Goal: Task Accomplishment & Management: Manage account settings

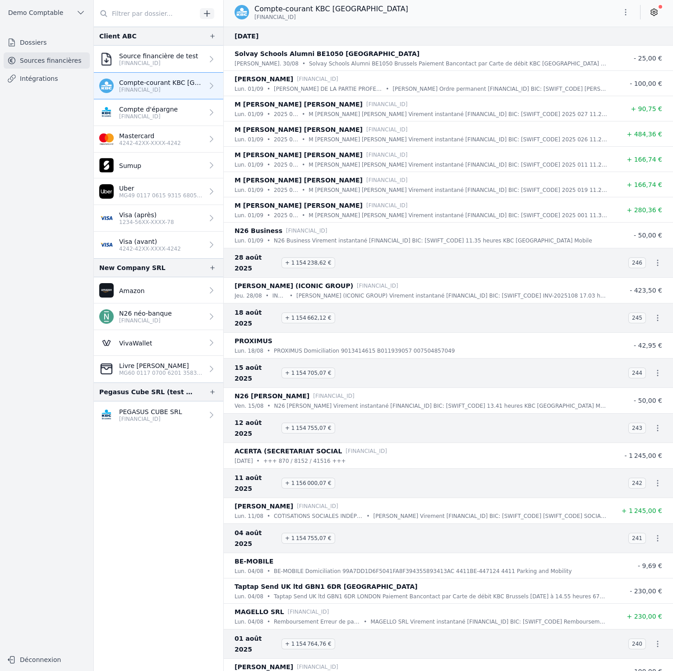
click at [63, 18] on button "Demo Comptable" at bounding box center [47, 12] width 86 height 14
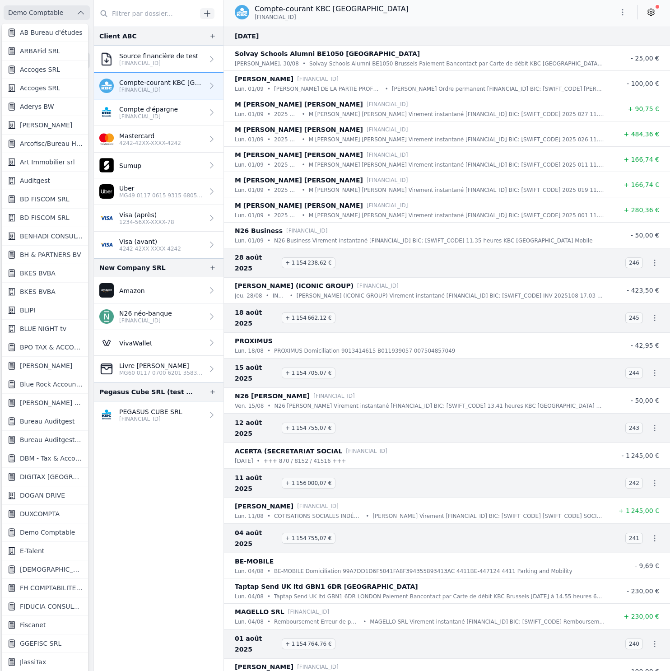
click at [42, 329] on span "BLUE NIGHT tv" at bounding box center [43, 328] width 46 height 9
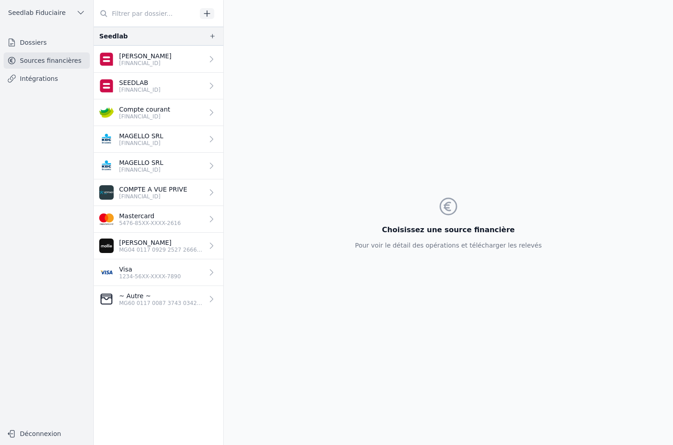
click at [188, 107] on link "Compte courant BE33 7512 1132 4846" at bounding box center [159, 112] width 130 height 27
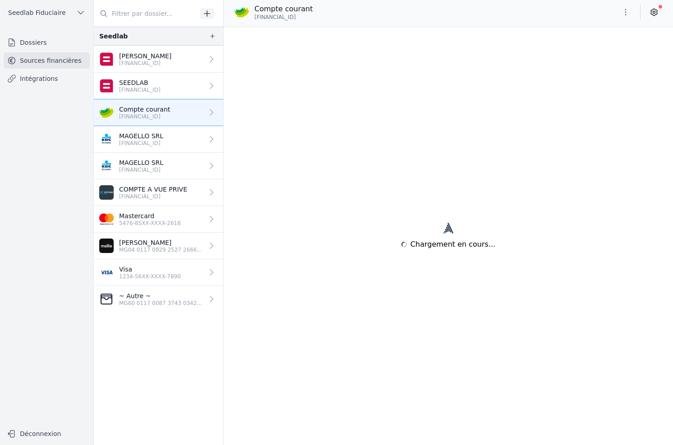
click at [627, 13] on icon "button" at bounding box center [625, 12] width 9 height 9
click at [586, 83] on button "Supprimer" at bounding box center [604, 81] width 65 height 16
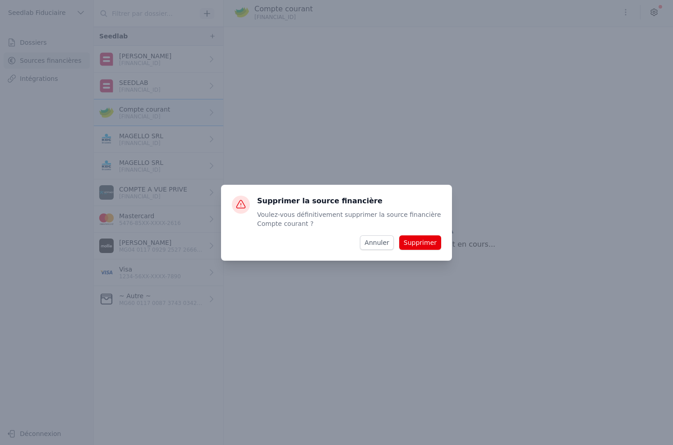
click at [424, 243] on button "Supprimer" at bounding box center [420, 242] width 42 height 14
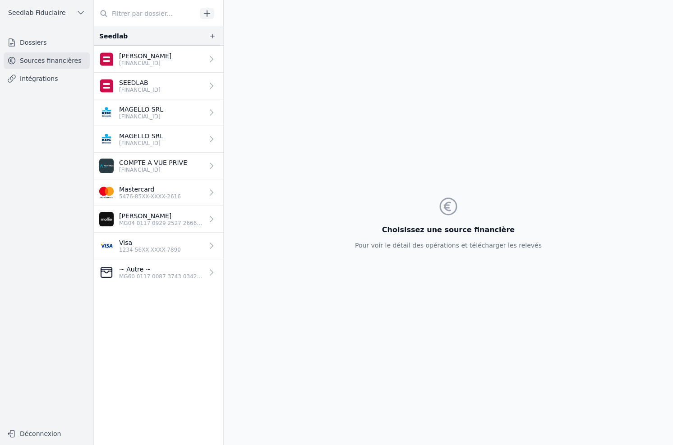
click at [360, 145] on div "Choisissez une source financière Pour voir le détail des opérations et téléchar…" at bounding box center [448, 222] width 201 height 445
click at [54, 4] on ul "Seedlab Fiduciaire" at bounding box center [46, 12] width 79 height 25
click at [54, 16] on span "Seedlab Fiduciaire" at bounding box center [37, 12] width 58 height 9
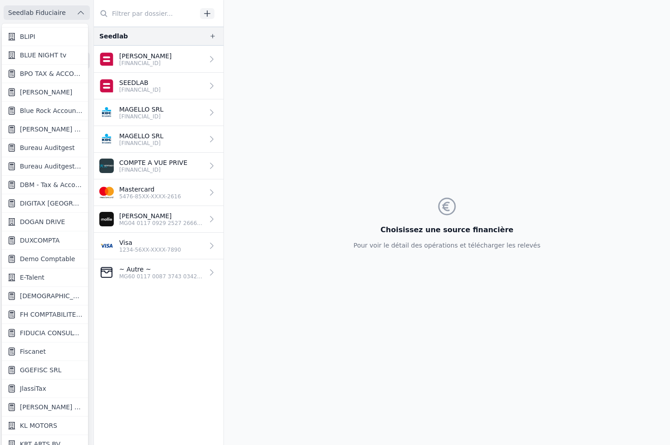
scroll to position [283, 0]
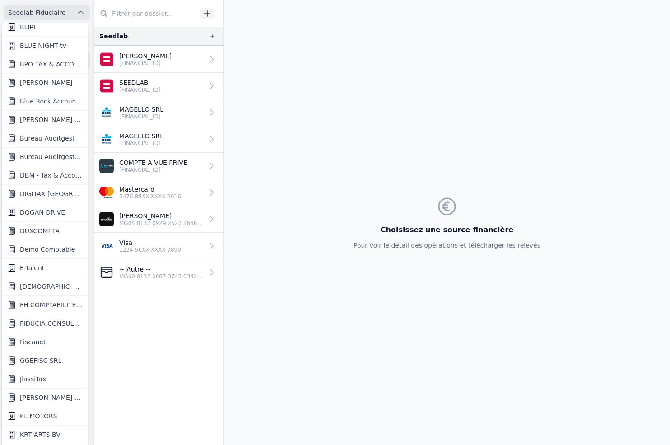
click at [42, 248] on span "Demo Comptable" at bounding box center [47, 249] width 55 height 9
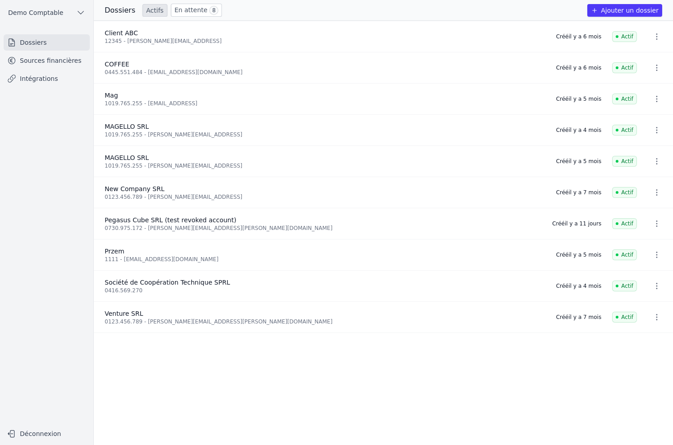
click at [57, 54] on link "Sources financières" at bounding box center [47, 60] width 86 height 16
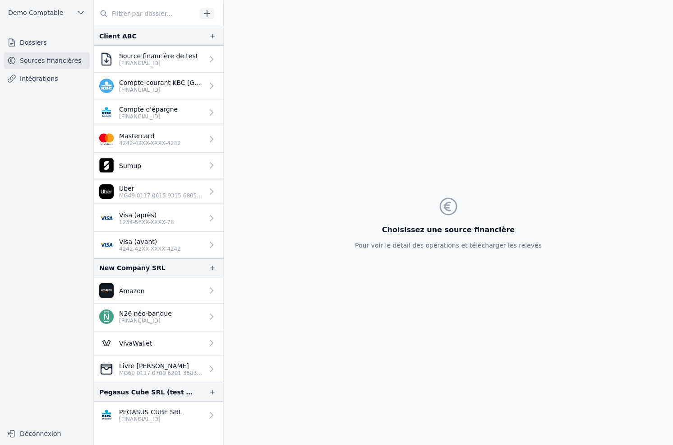
click at [140, 88] on p "[FINANCIAL_ID]" at bounding box center [161, 89] width 84 height 7
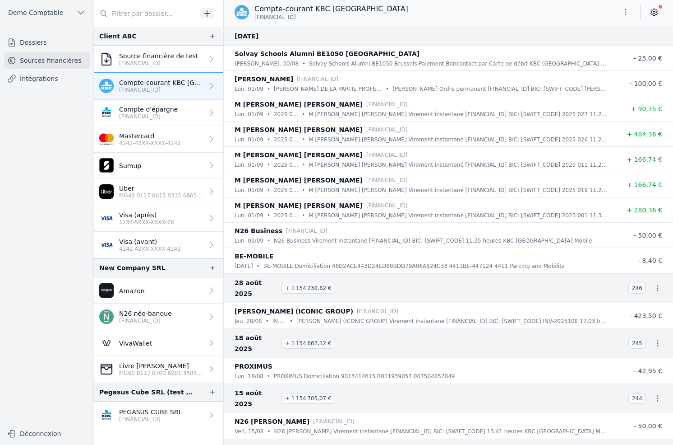
click at [630, 13] on icon "button" at bounding box center [625, 12] width 9 height 9
click at [606, 81] on button "Supprimer" at bounding box center [604, 81] width 65 height 16
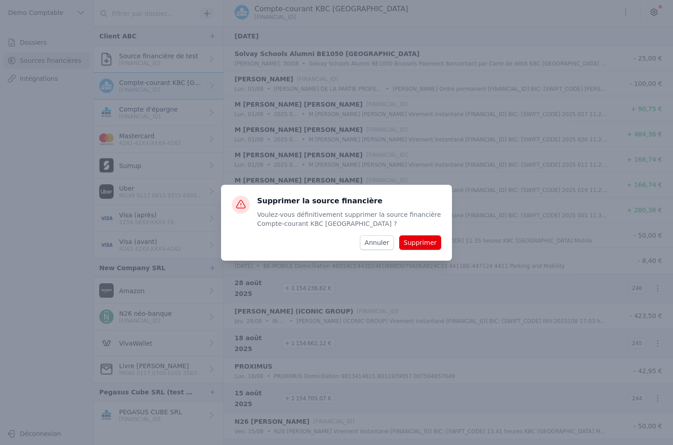
click at [435, 241] on button "Supprimer" at bounding box center [420, 242] width 42 height 14
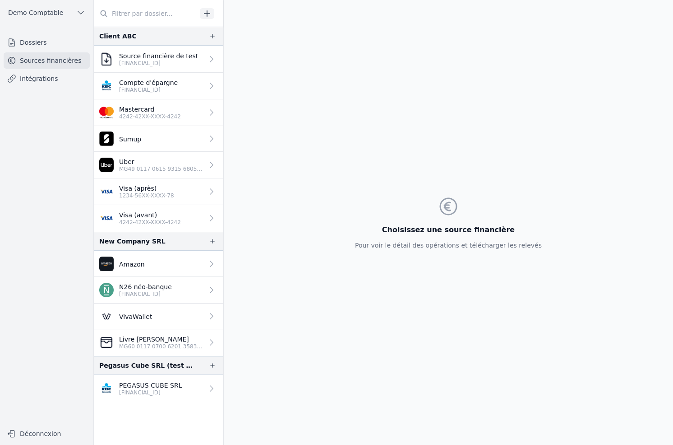
click at [30, 19] on button "Demo Comptable" at bounding box center [47, 12] width 86 height 14
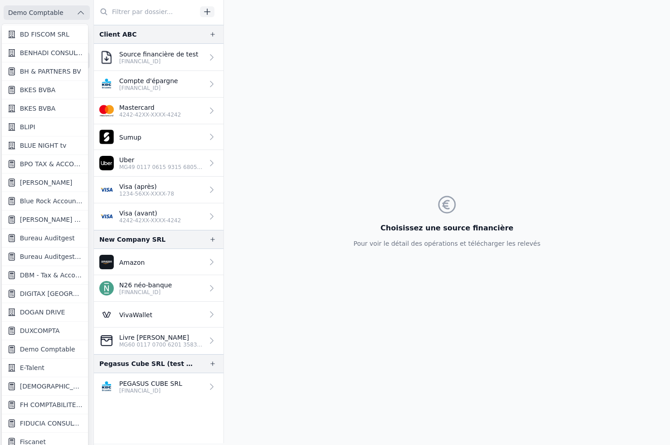
scroll to position [186, 0]
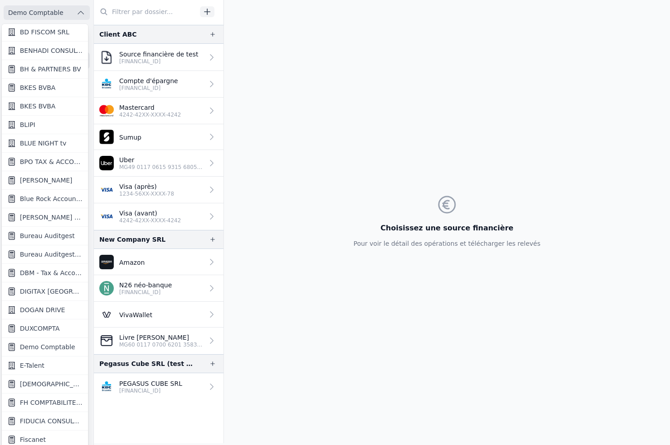
click at [67, 196] on span "Blue Rock Accounting" at bounding box center [51, 198] width 63 height 9
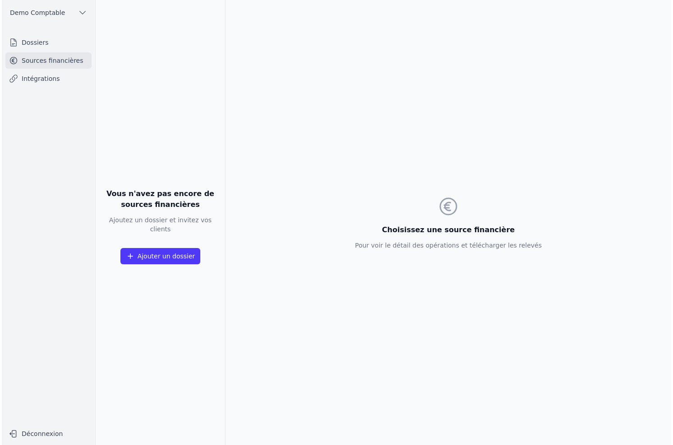
scroll to position [0, 0]
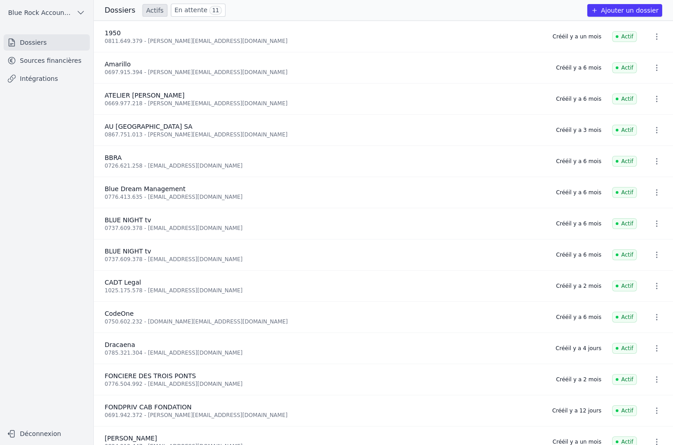
click at [74, 66] on link "Sources financières" at bounding box center [47, 60] width 86 height 16
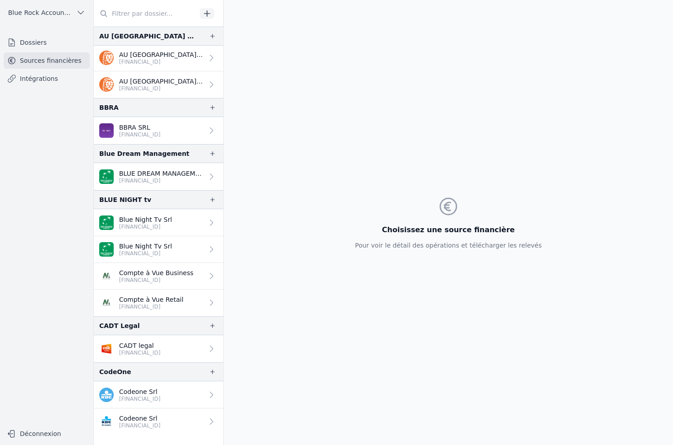
scroll to position [187, 0]
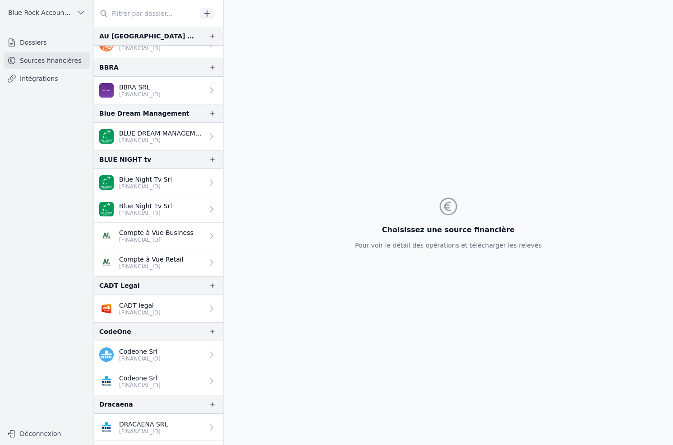
click at [190, 260] on link "Compte à Vue Retail BE53 1325 0148 1553" at bounding box center [159, 262] width 130 height 27
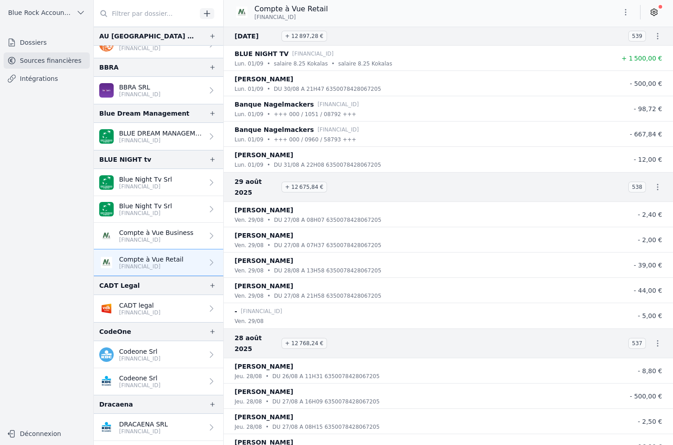
click at [186, 235] on p "Compte à Vue Business" at bounding box center [156, 232] width 74 height 9
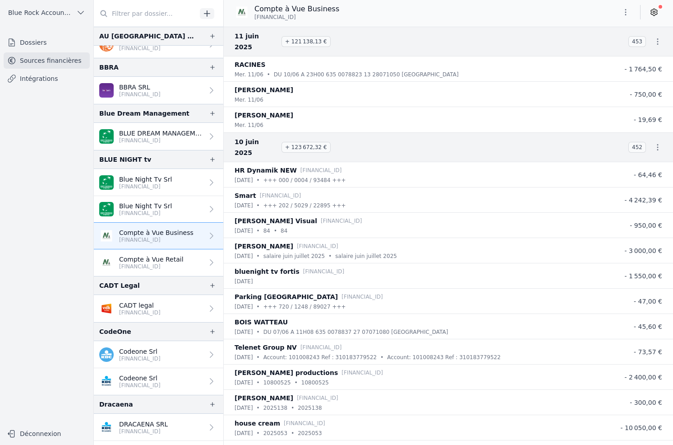
click at [184, 181] on link "Blue Night Tv Srl BE20 0018 9511 4056" at bounding box center [159, 182] width 130 height 27
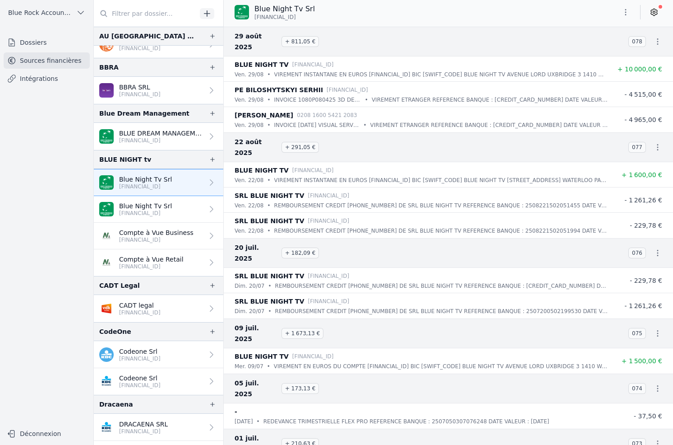
click at [188, 210] on link "Blue Night Tv Srl BE20 0018 9511 4056" at bounding box center [159, 209] width 130 height 27
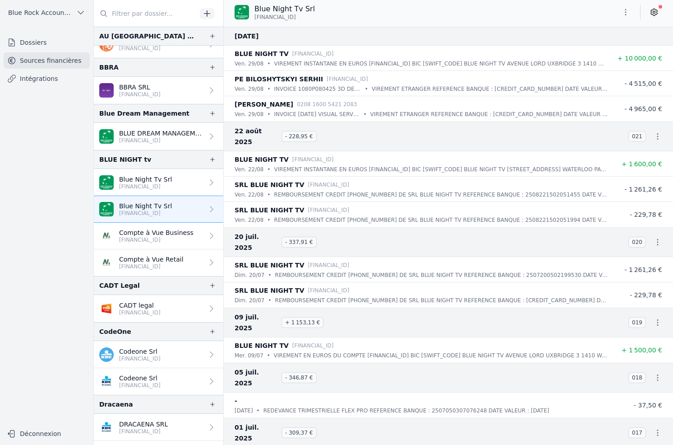
click at [188, 181] on link "Blue Night Tv Srl BE20 0018 9511 4056" at bounding box center [159, 182] width 130 height 27
